Goal: Communication & Community: Answer question/provide support

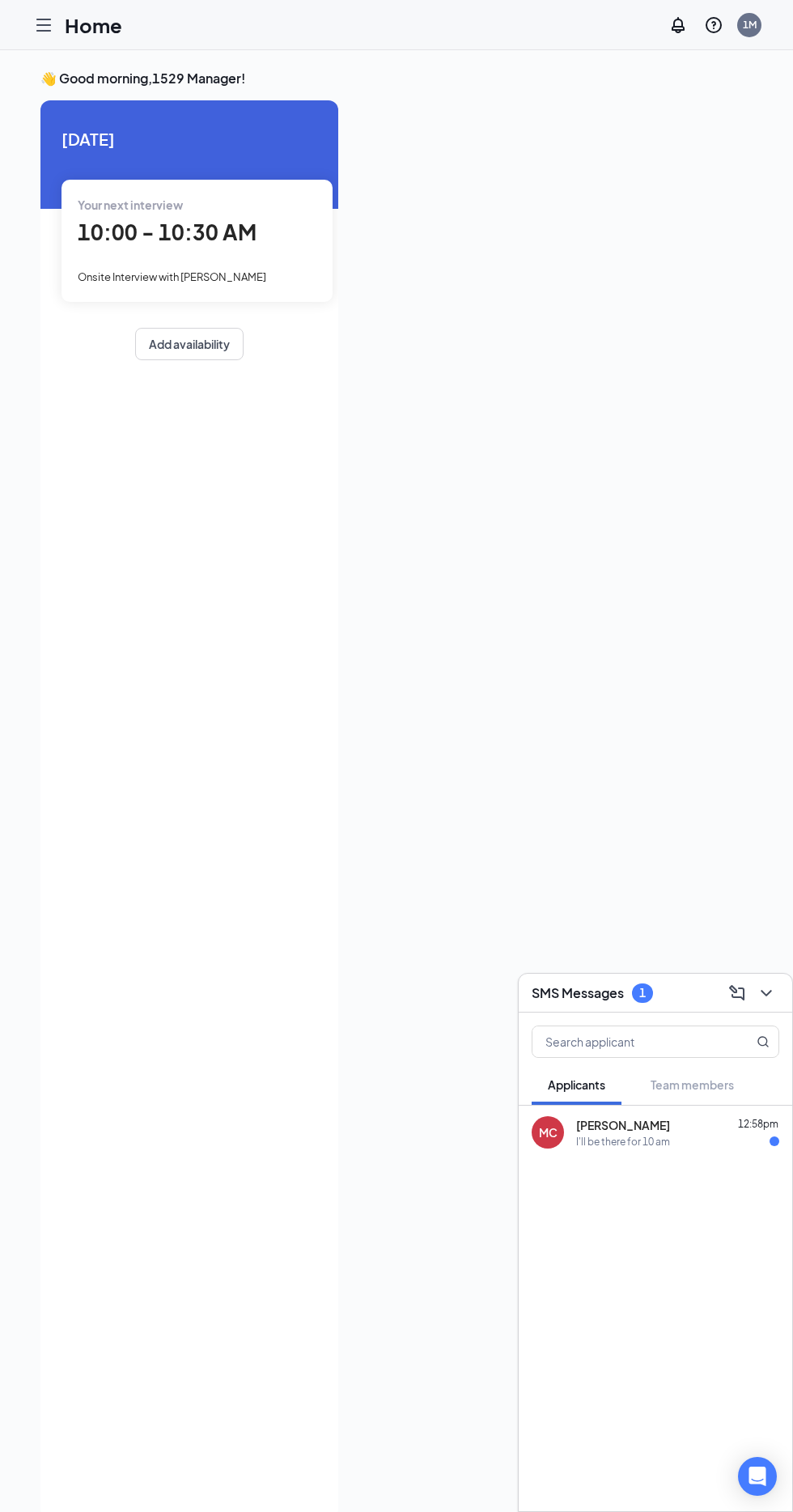
click at [638, 1123] on span "[PERSON_NAME]" at bounding box center [623, 1125] width 94 height 16
click at [248, 1475] on textarea at bounding box center [265, 1479] width 227 height 39
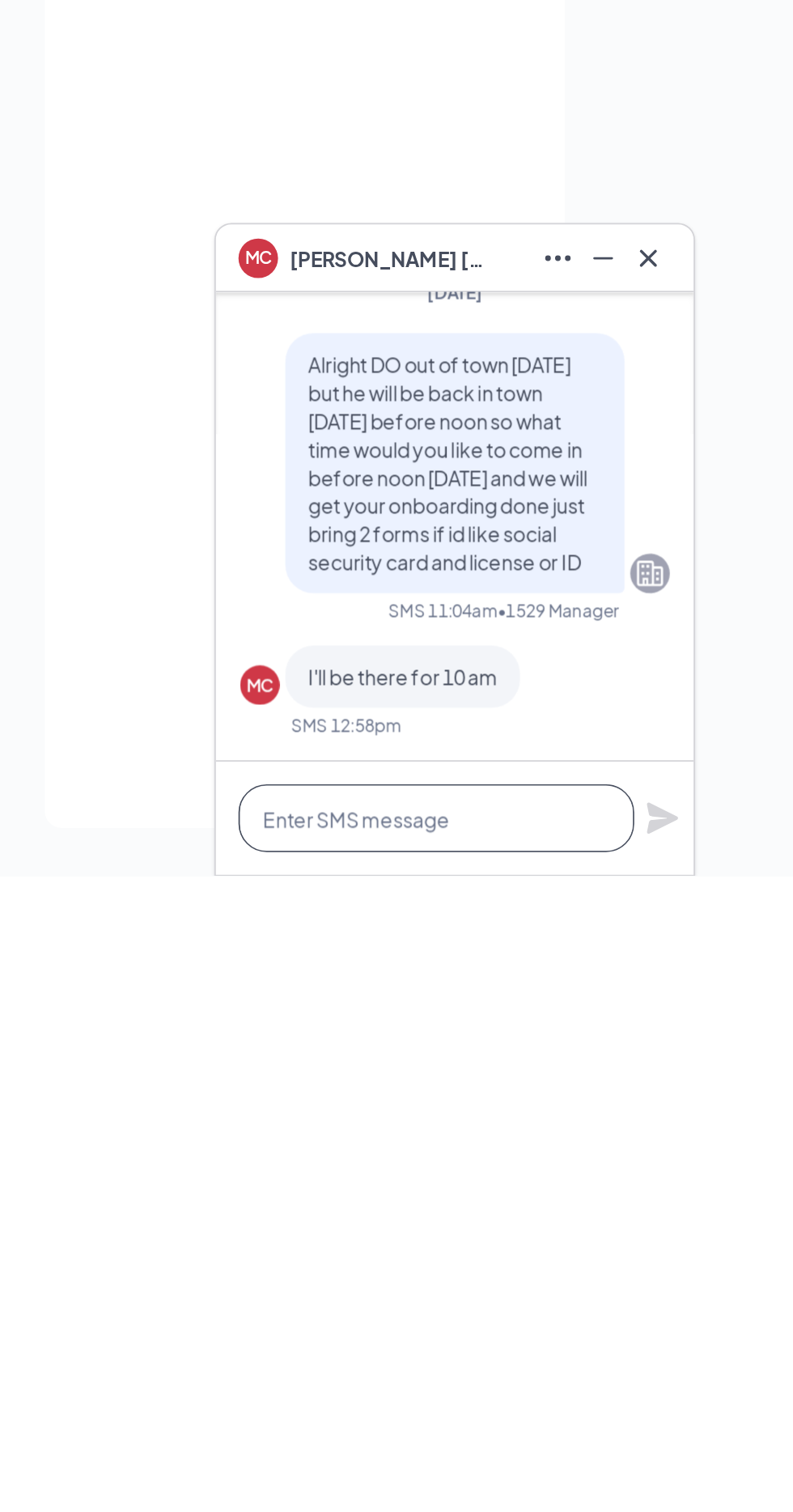
scroll to position [141, 0]
type textarea "Sounds good see you then"
click at [390, 1481] on icon "Plane" at bounding box center [394, 1479] width 18 height 18
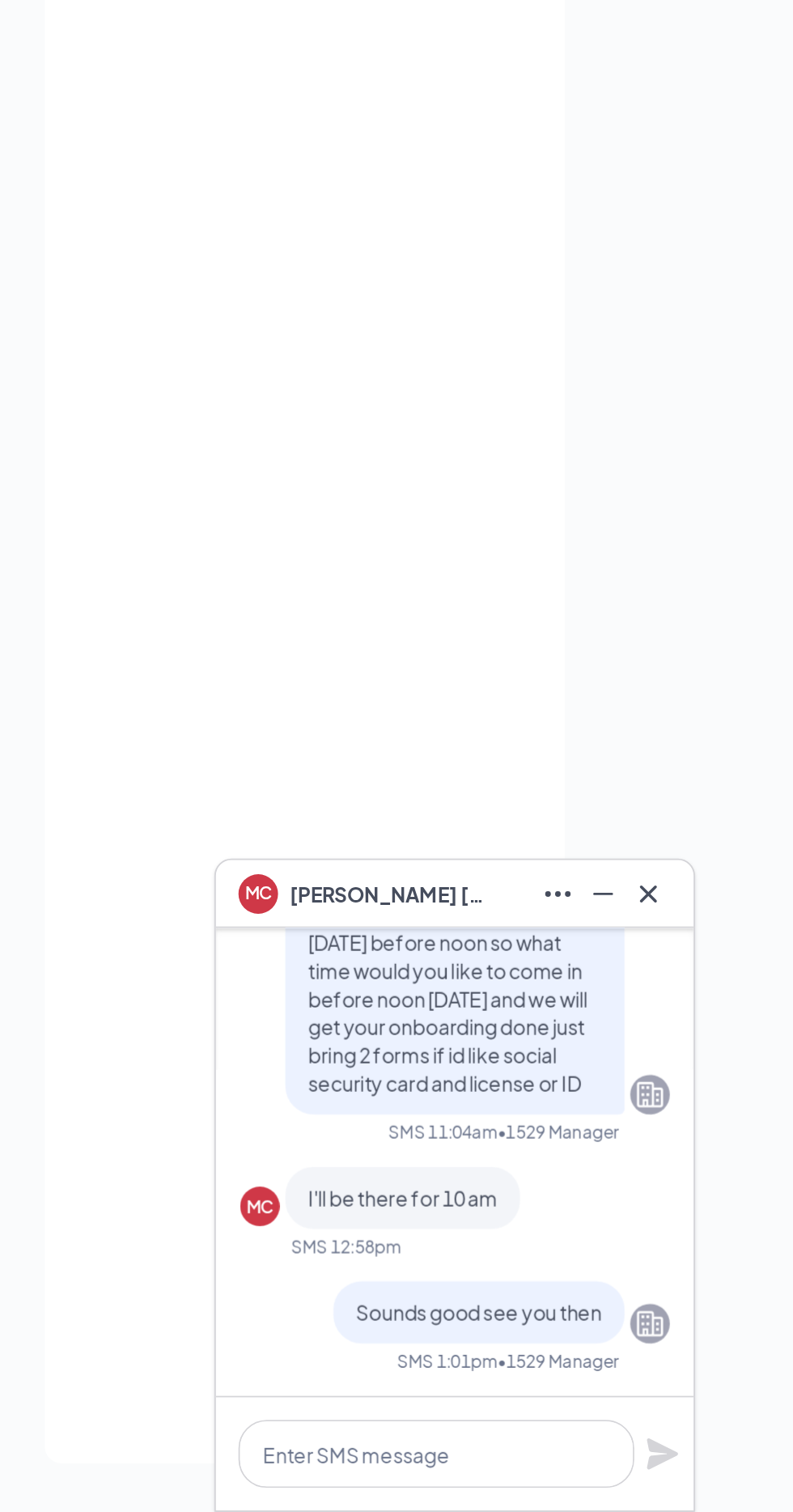
click at [131, 1023] on div "Today Your next interview 10:00 - 10:30 AM Onsite Interview with Janaizha Jones…" at bounding box center [189, 775] width 298 height 1419
click at [257, 1477] on textarea at bounding box center [265, 1479] width 227 height 39
click at [243, 1473] on textarea at bounding box center [265, 1479] width 227 height 39
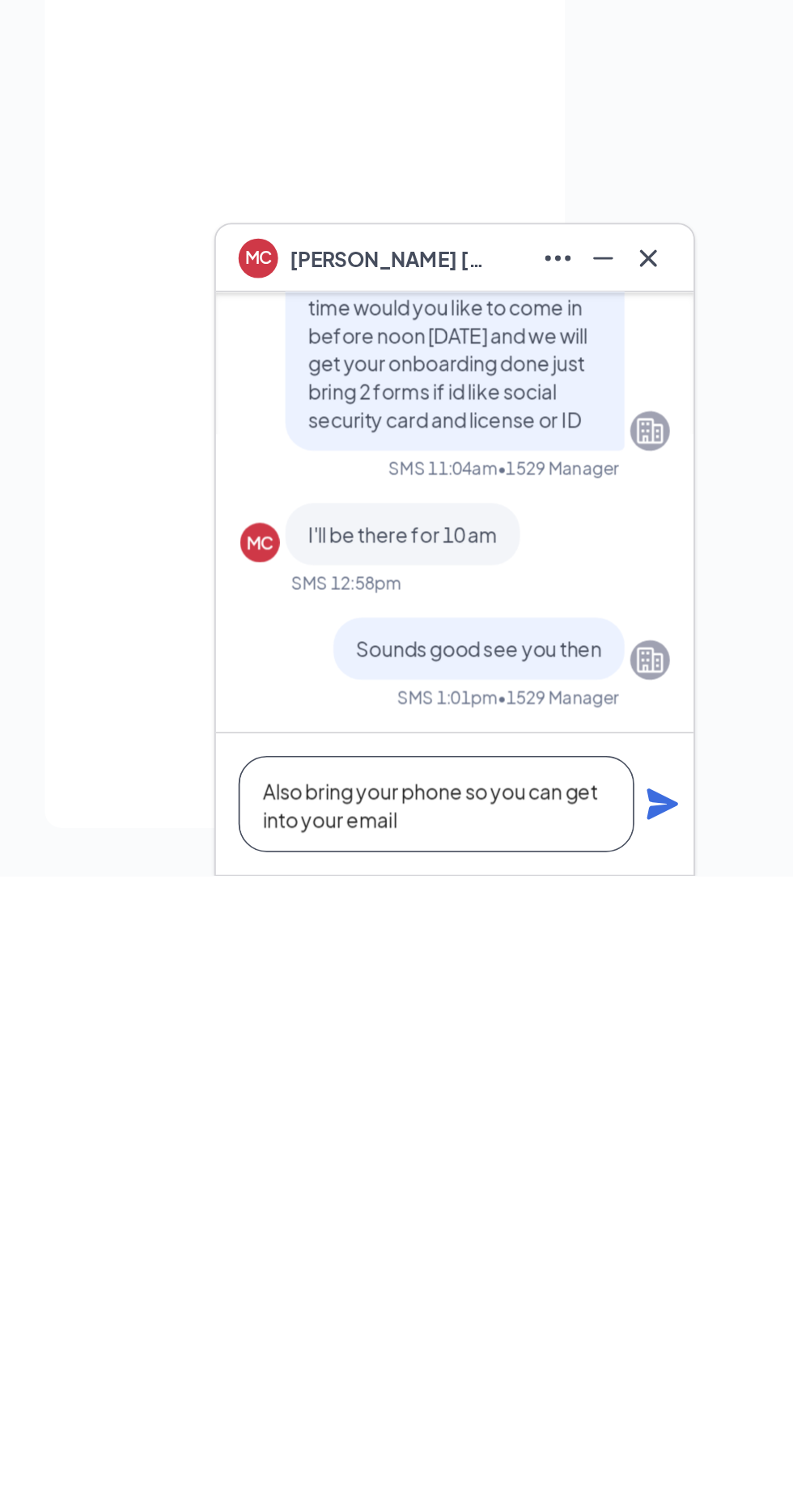
type textarea "Also bring your phone so you can get into your email"
click at [393, 1480] on icon "Plane" at bounding box center [395, 1471] width 20 height 20
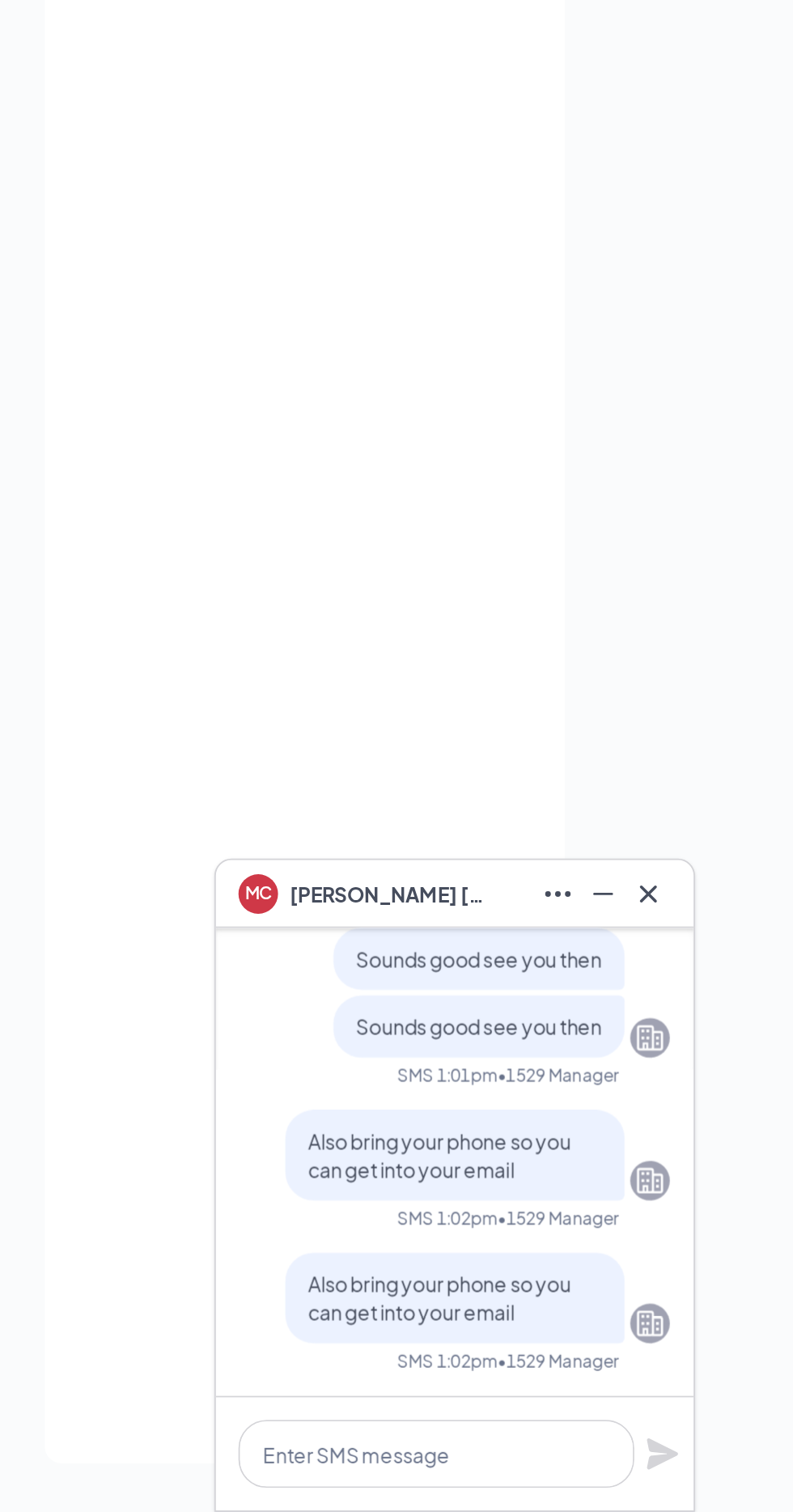
click at [383, 1161] on icon "Cross" at bounding box center [386, 1158] width 20 height 20
